Goal: Transaction & Acquisition: Purchase product/service

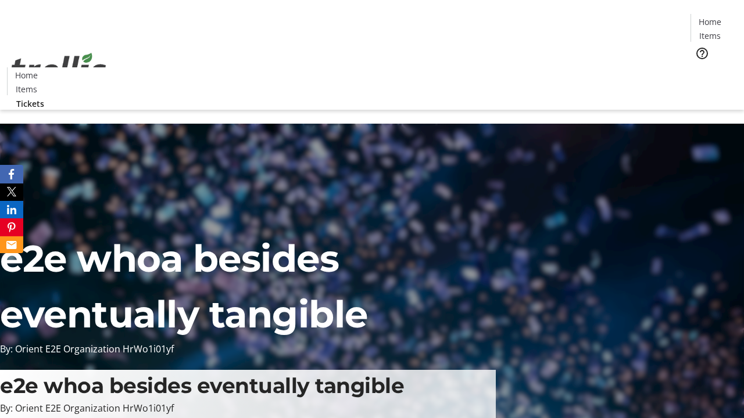
click at [700, 67] on span "Tickets" at bounding box center [714, 73] width 28 height 12
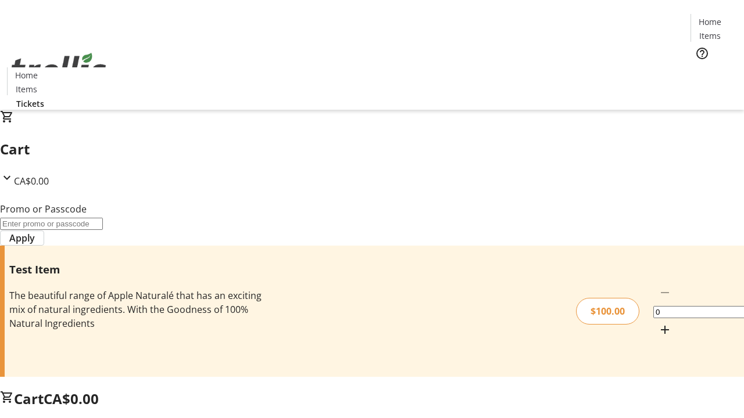
click at [658, 323] on mat-icon "Increment by one" at bounding box center [665, 330] width 14 height 14
type input "1"
type input "FLAT"
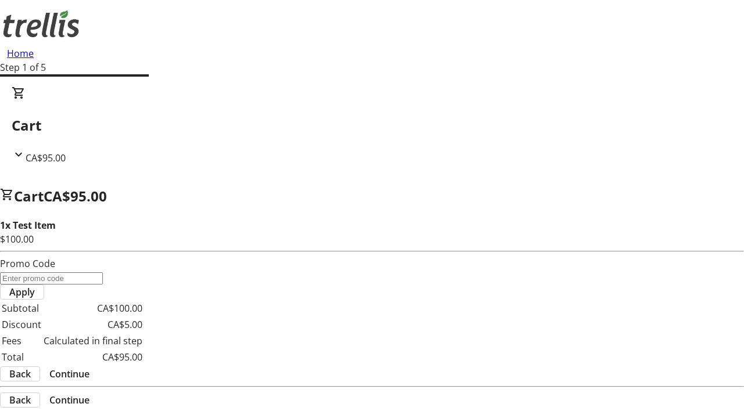
click at [90, 367] on span "Continue" at bounding box center [69, 374] width 40 height 14
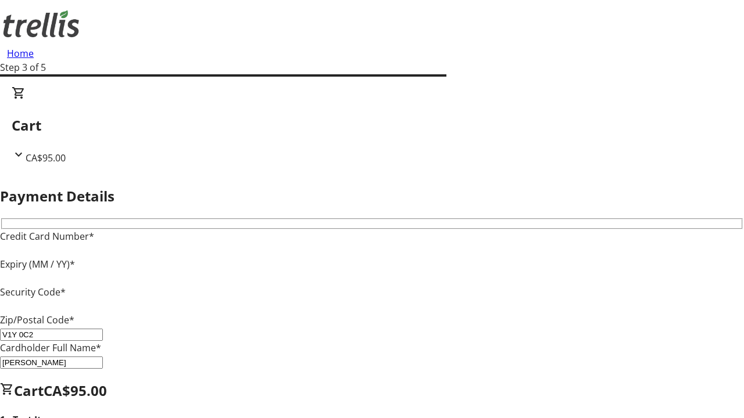
type input "V1Y 0C2"
